Goal: Information Seeking & Learning: Find specific fact

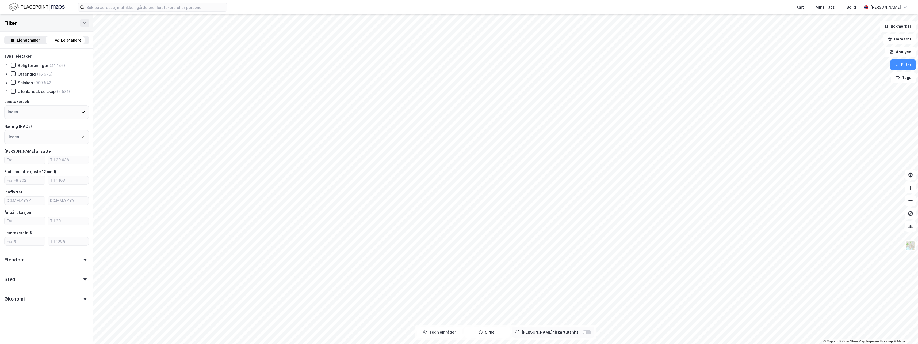
click at [164, 12] on div "Kart Mine Tags Bolig Kenneth Ovesen" at bounding box center [459, 7] width 918 height 14
click at [165, 10] on input at bounding box center [155, 7] width 143 height 8
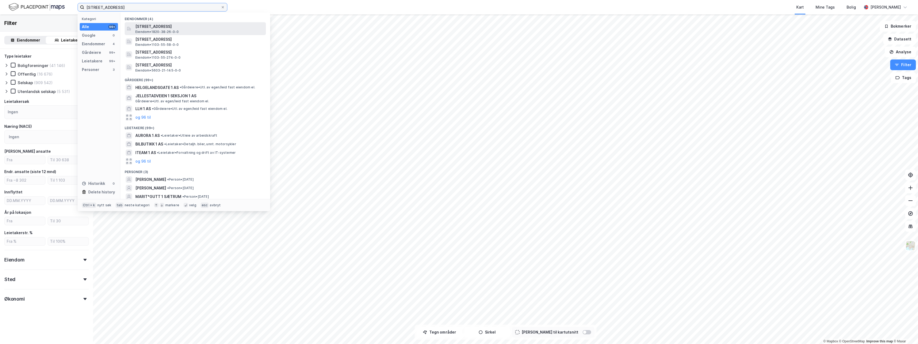
type input "Helgelandsgata 1"
click at [176, 26] on span "Helgelands gate 1, 8800, SANDNESSJØEN, ALSTAHAUG" at bounding box center [199, 26] width 128 height 6
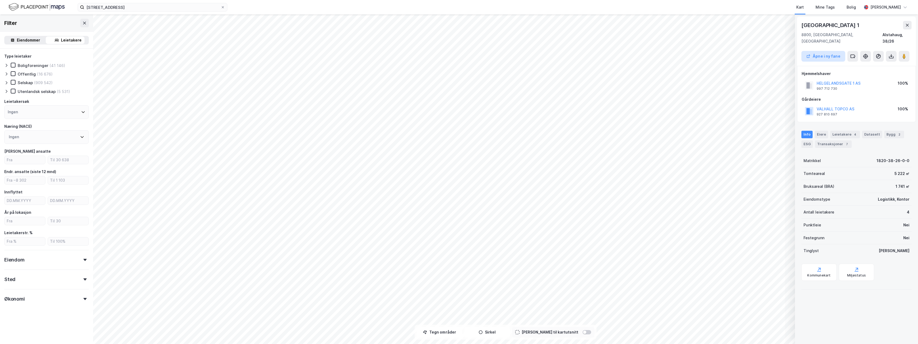
click at [827, 51] on button "Åpne i ny fane" at bounding box center [824, 56] width 44 height 11
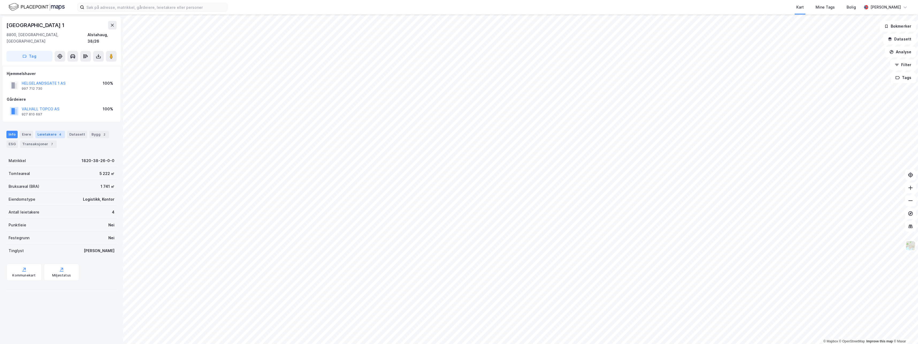
click at [39, 131] on div "Leietakere 4" at bounding box center [50, 134] width 30 height 7
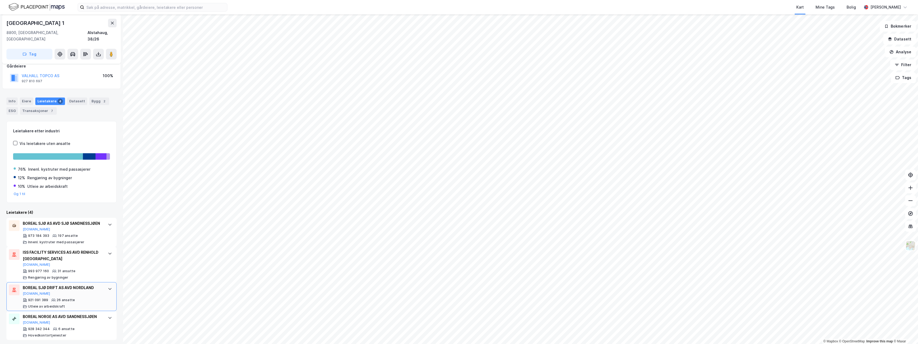
scroll to position [36, 0]
click at [49, 332] on div "Hovedkontortjenester" at bounding box center [47, 332] width 38 height 4
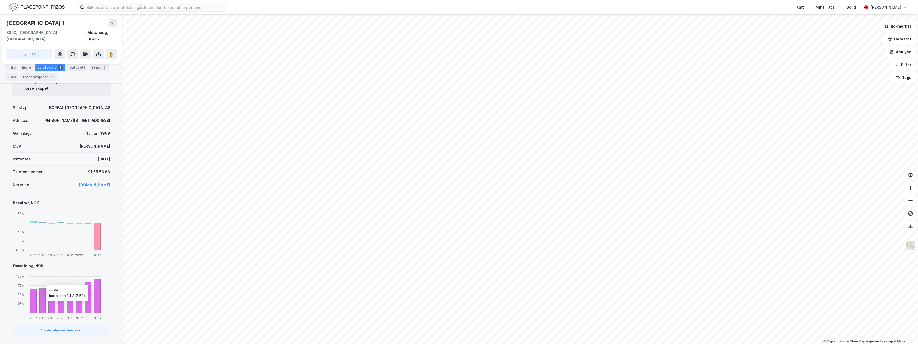
scroll to position [323, 0]
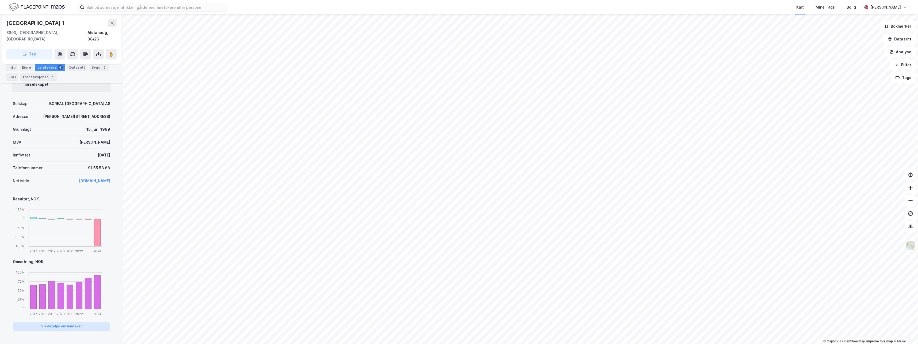
click at [62, 322] on button "Vis detaljer om leietaker" at bounding box center [61, 326] width 97 height 9
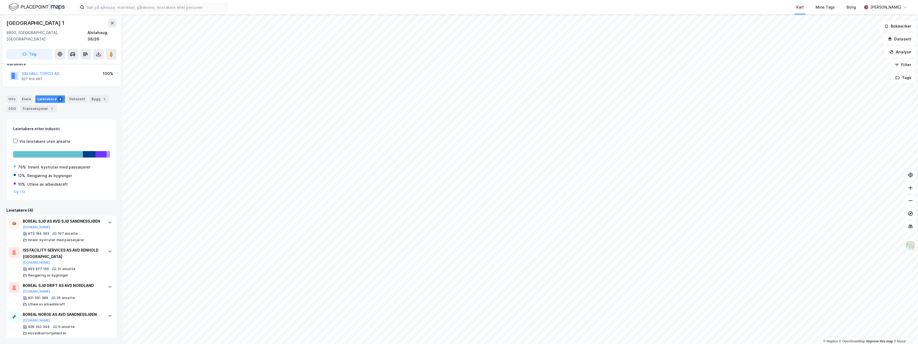
scroll to position [36, 0]
click at [108, 313] on icon at bounding box center [110, 315] width 4 height 4
click at [108, 315] on icon at bounding box center [109, 315] width 3 height 2
click at [98, 313] on div "BOREAL NORGE AS AVD SANDNESSJØEN Brreg.no 928 342 344 6 ansatte Hovedkontortjen…" at bounding box center [61, 322] width 110 height 29
drag, startPoint x: 98, startPoint y: 313, endPoint x: 24, endPoint y: 314, distance: 74.4
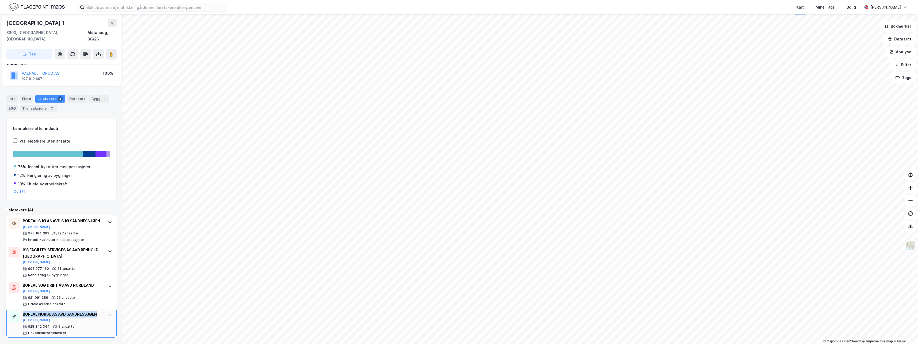
click at [24, 314] on div "BOREAL NORGE AS AVD SANDNESSJØEN Brreg.no 928 342 344 6 ansatte Hovedkontortjen…" at bounding box center [61, 322] width 110 height 29
drag, startPoint x: 24, startPoint y: 314, endPoint x: 27, endPoint y: 313, distance: 3.4
copy div "BOREAL NORGE AS AVD SANDNESSJØEN"
